Goal: Find specific page/section: Find specific page/section

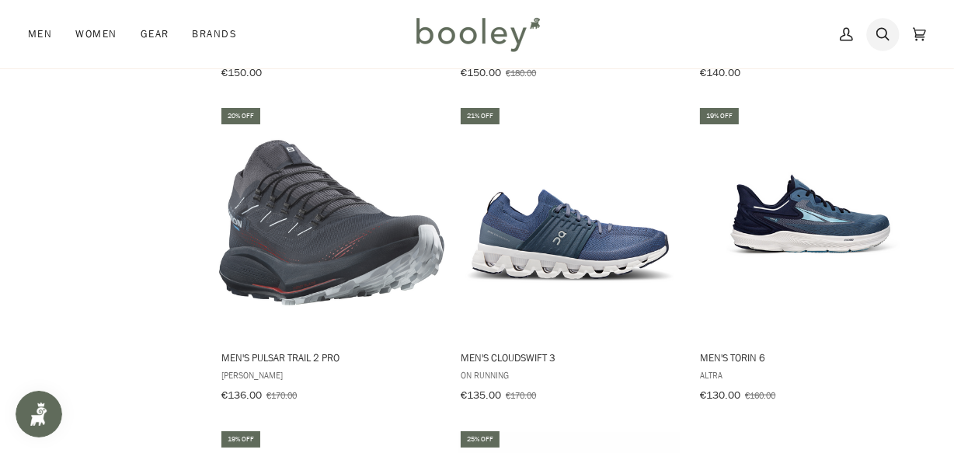
click at [878, 39] on icon at bounding box center [882, 34] width 13 height 23
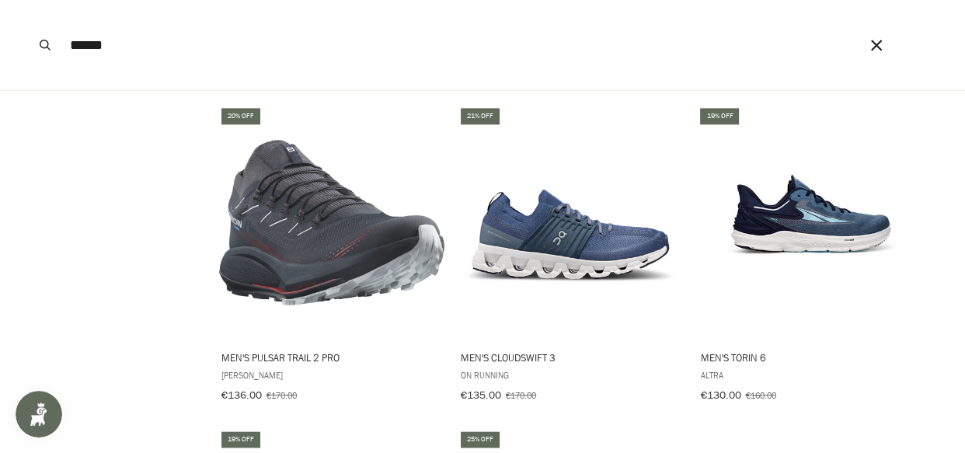
type input "******"
click at [28, 0] on button "Search" at bounding box center [45, 45] width 34 height 90
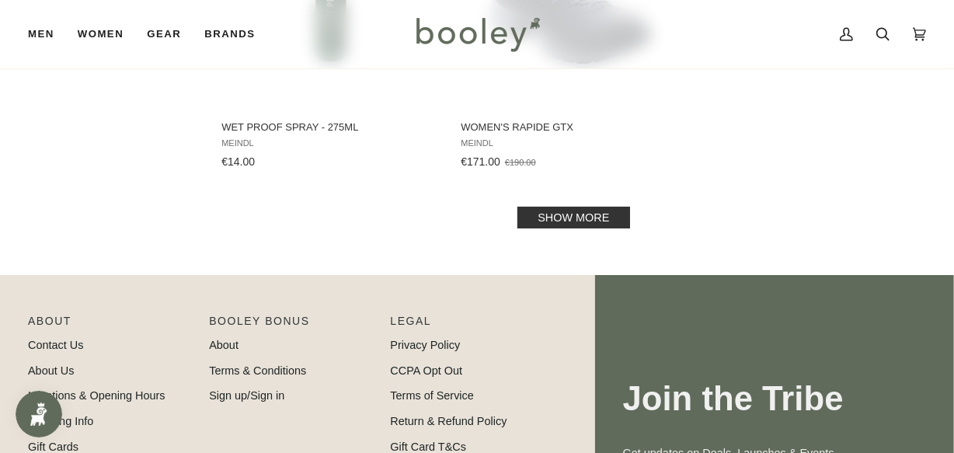
scroll to position [2330, 0]
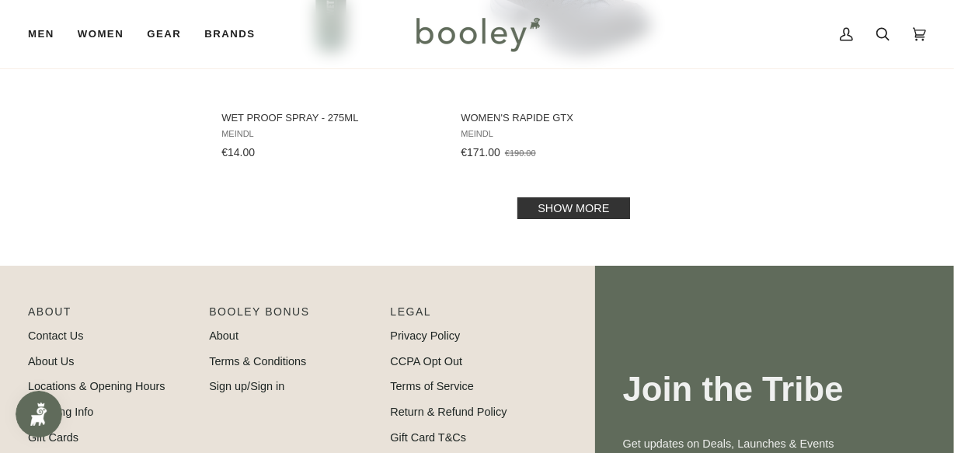
click at [587, 201] on link "Show more" at bounding box center [573, 208] width 112 height 22
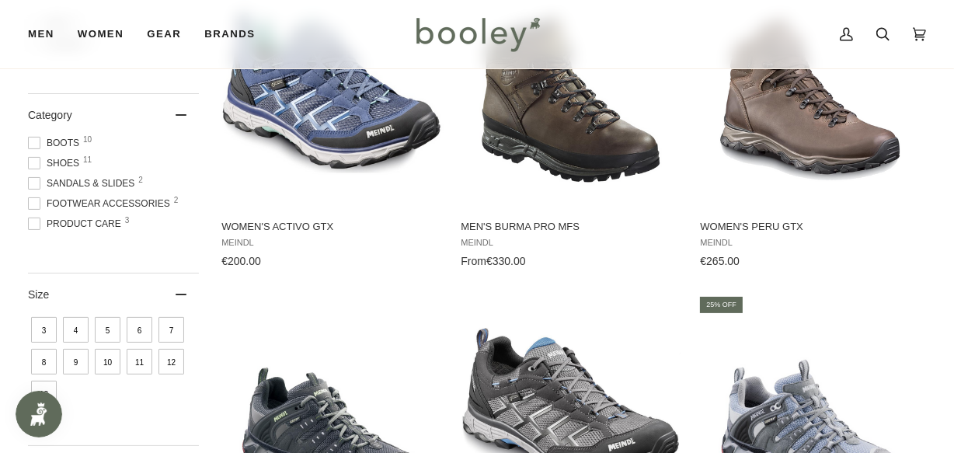
scroll to position [211, 0]
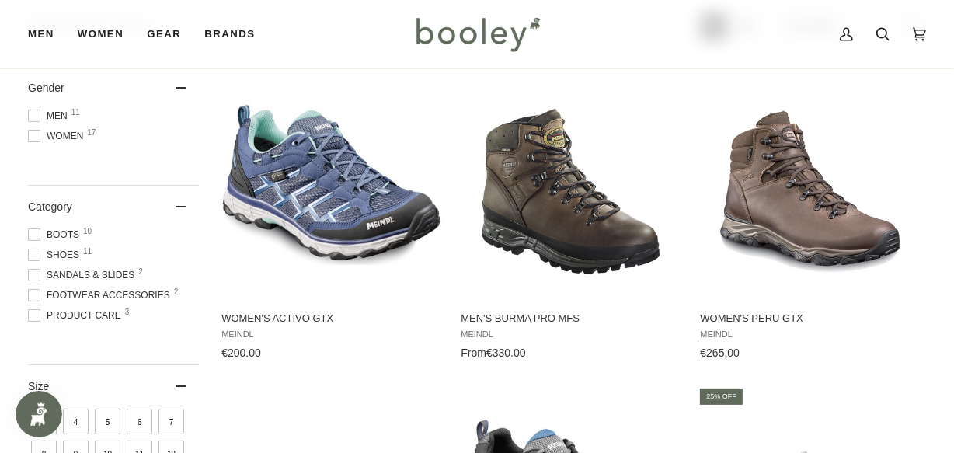
click at [36, 117] on span at bounding box center [34, 116] width 12 height 12
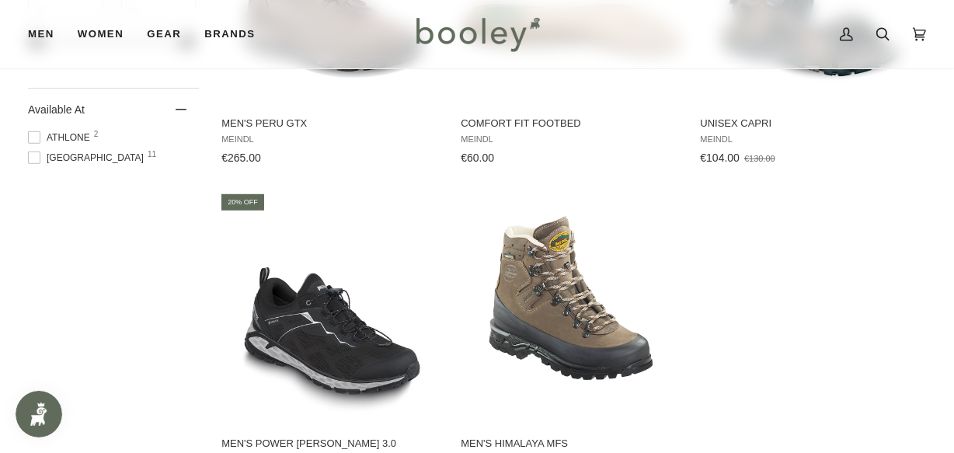
scroll to position [1059, 0]
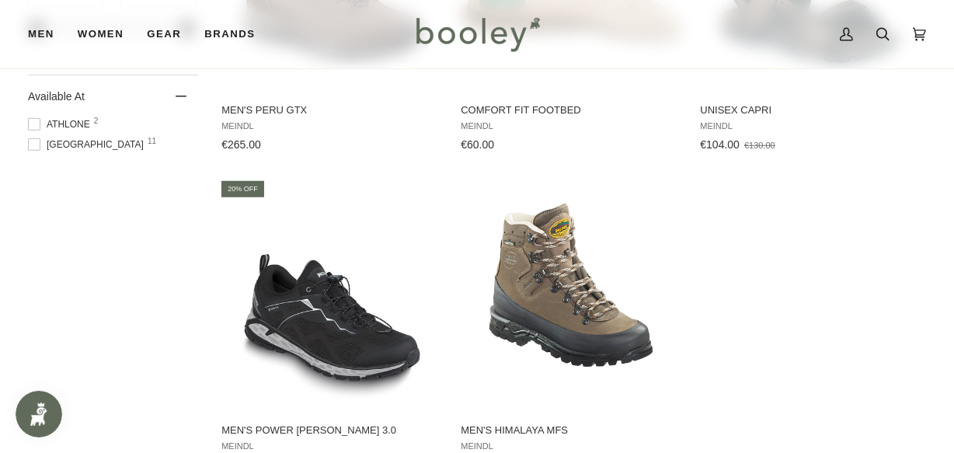
click at [32, 149] on span at bounding box center [34, 144] width 12 height 12
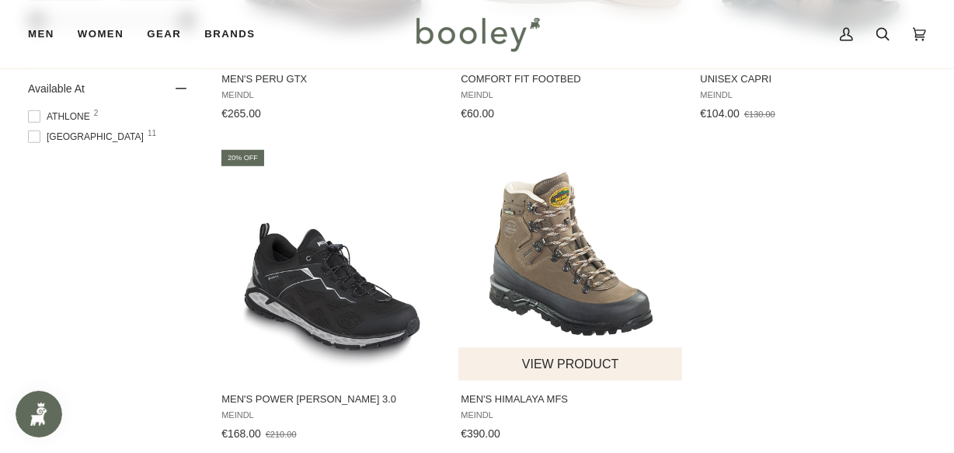
scroll to position [1129, 0]
